Goal: Task Accomplishment & Management: Complete application form

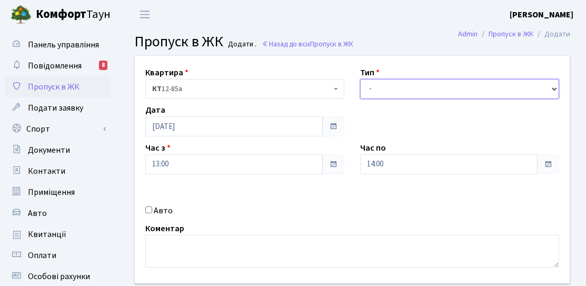
click at [447, 85] on select "- Доставка Таксі Гості Сервіс" at bounding box center [459, 89] width 199 height 20
select select "3"
click at [360, 79] on select "- Доставка Таксі Гості Сервіс" at bounding box center [459, 89] width 199 height 20
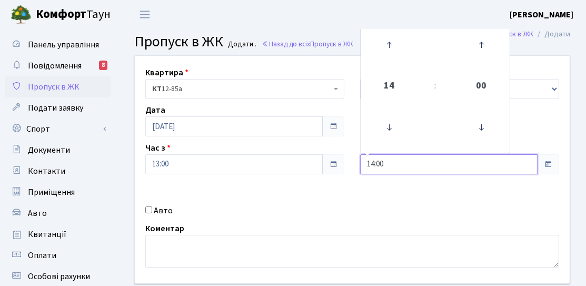
click at [393, 168] on input "14:00" at bounding box center [448, 164] width 177 height 20
click at [389, 129] on icon at bounding box center [389, 127] width 28 height 28
click at [399, 47] on icon at bounding box center [389, 45] width 28 height 28
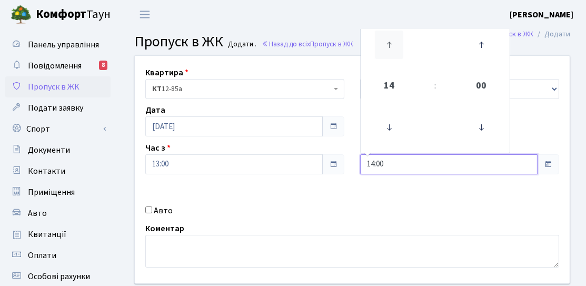
click at [399, 47] on icon at bounding box center [389, 45] width 28 height 28
type input "17:00"
click at [353, 209] on div "Квартира <b>КТ</b>&nbsp;&nbsp;&nbsp;&nbsp;12-85а КТ 12-85а Тип - Доставка Таксі…" at bounding box center [352, 169] width 451 height 227
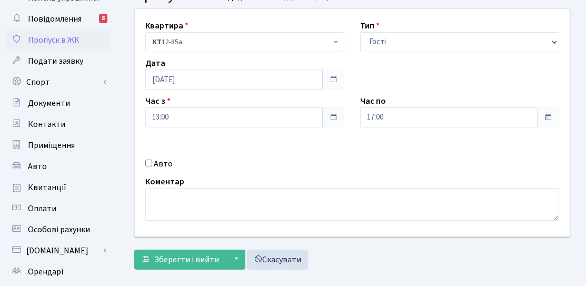
scroll to position [105, 0]
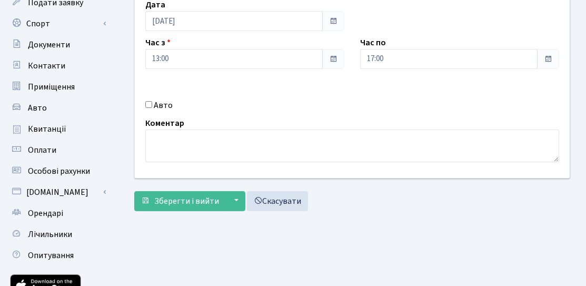
click at [157, 105] on label "Авто" at bounding box center [163, 105] width 19 height 13
click at [152, 105] on input "Авто" at bounding box center [148, 104] width 7 height 7
checkbox input "true"
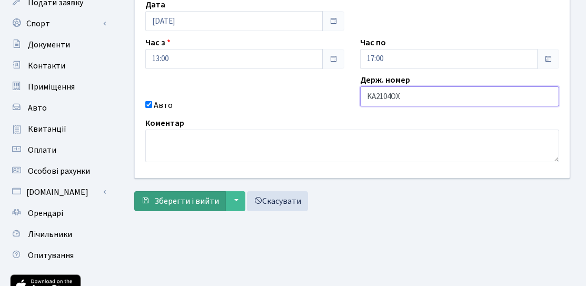
type input "KA2104OX"
click at [185, 200] on span "Зберегти і вийти" at bounding box center [186, 201] width 65 height 12
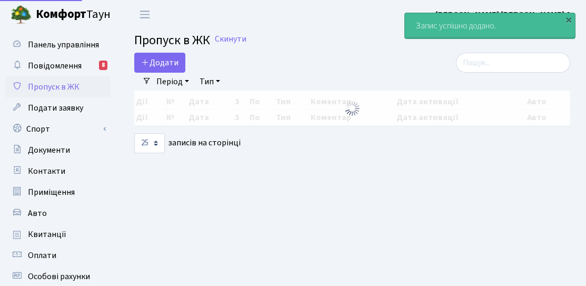
select select "25"
